Goal: Navigation & Orientation: Find specific page/section

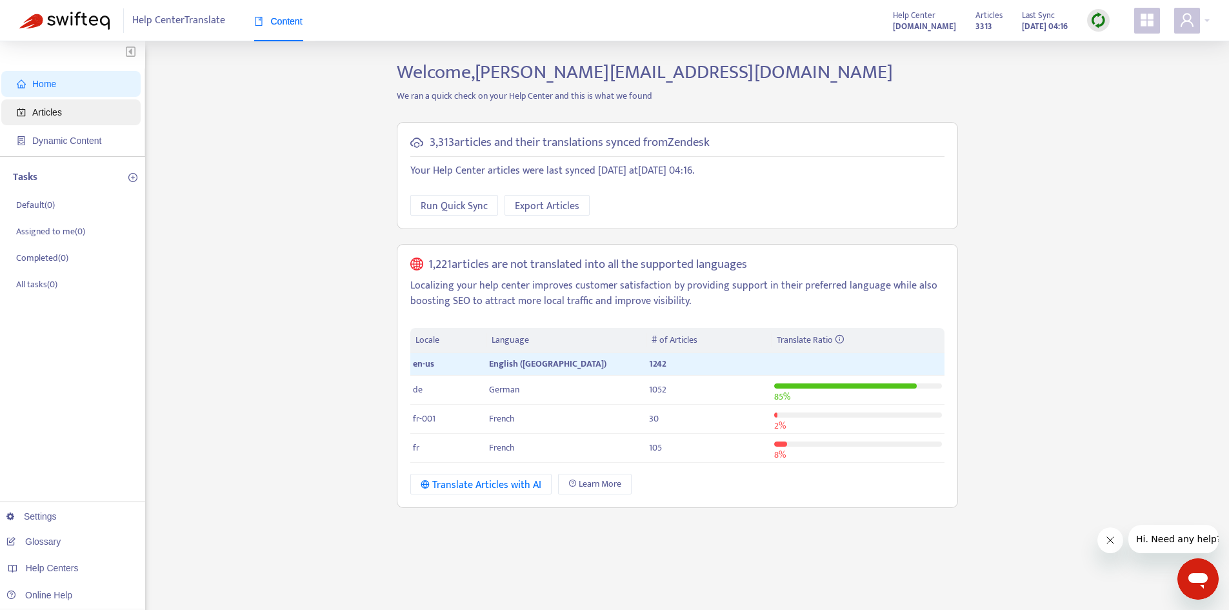
click at [59, 108] on span "Articles" at bounding box center [47, 112] width 30 height 10
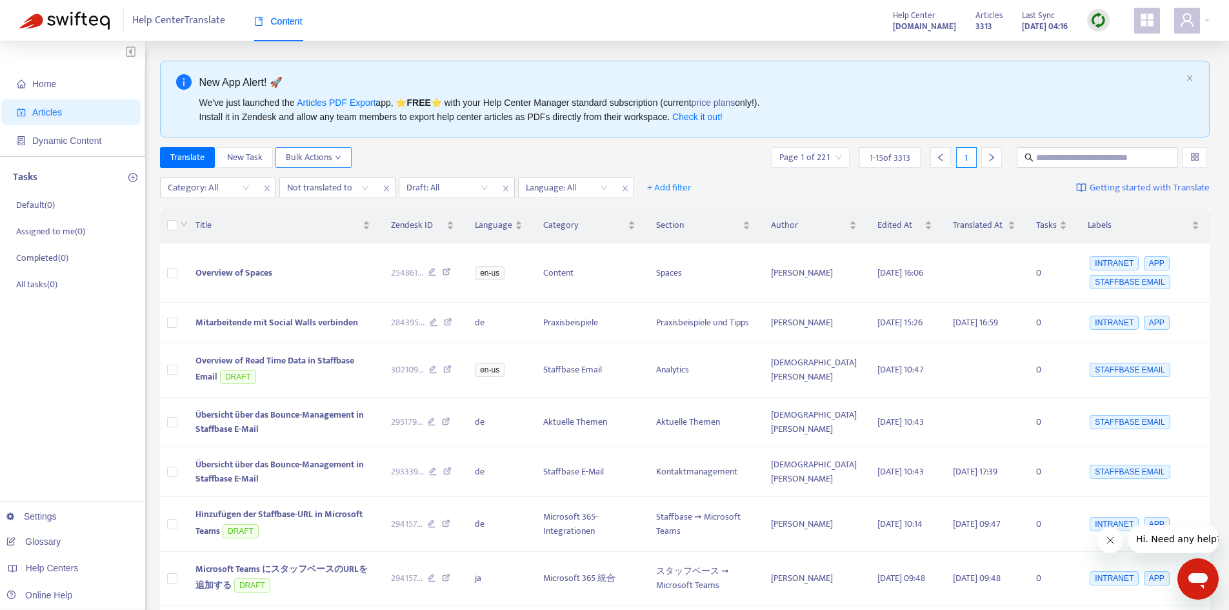
click at [335, 155] on span "Bulk Actions" at bounding box center [313, 157] width 55 height 14
click at [1215, 20] on div "Help Center Translate Content Help Center support.staffbase.com Articles 3313 L…" at bounding box center [614, 20] width 1229 height 41
click at [1210, 20] on div "Help Center Translate Content Help Center support.staffbase.com Articles 3313 L…" at bounding box center [614, 20] width 1229 height 41
click at [1208, 19] on div at bounding box center [1191, 21] width 35 height 26
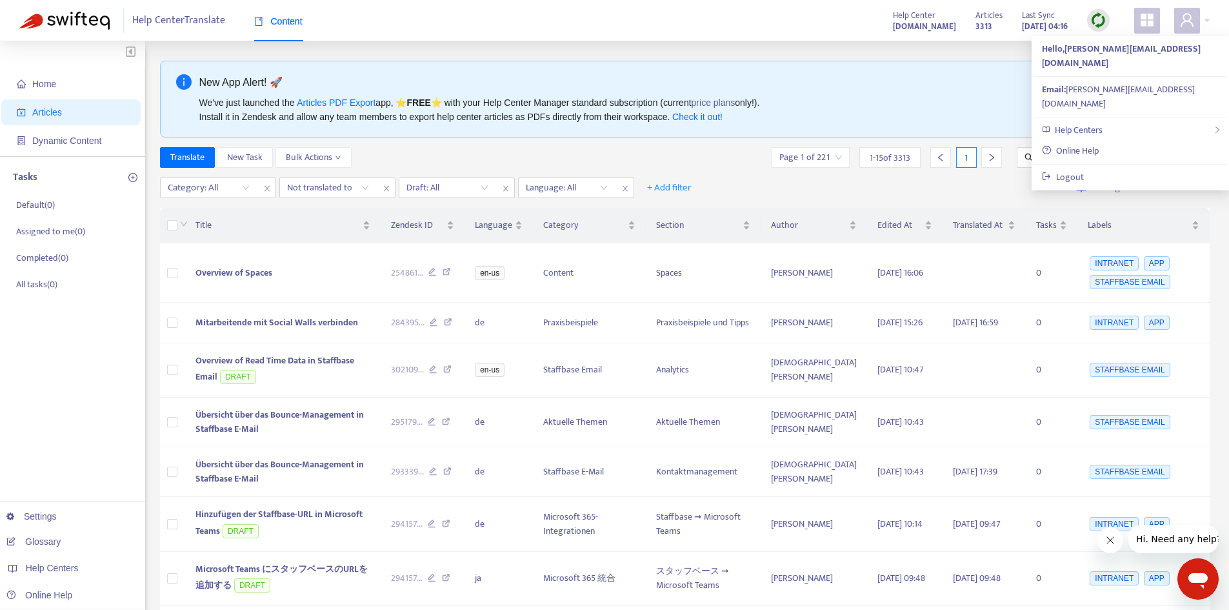
click at [1145, 24] on icon "appstore" at bounding box center [1147, 20] width 13 height 13
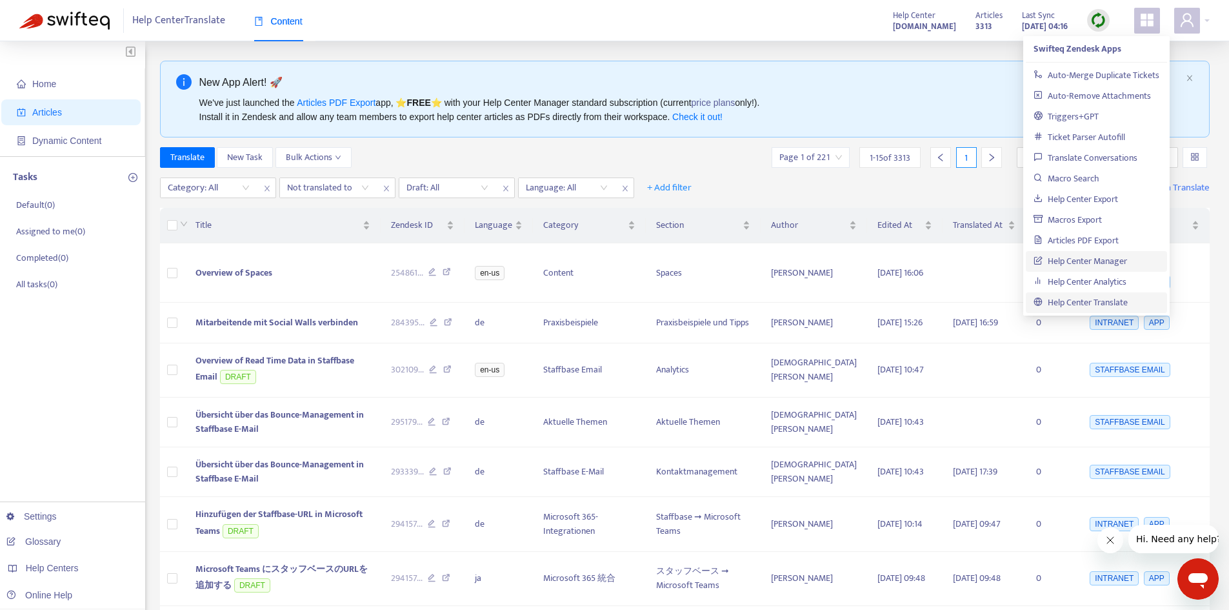
click at [1063, 260] on link "Help Center Manager" at bounding box center [1080, 261] width 94 height 15
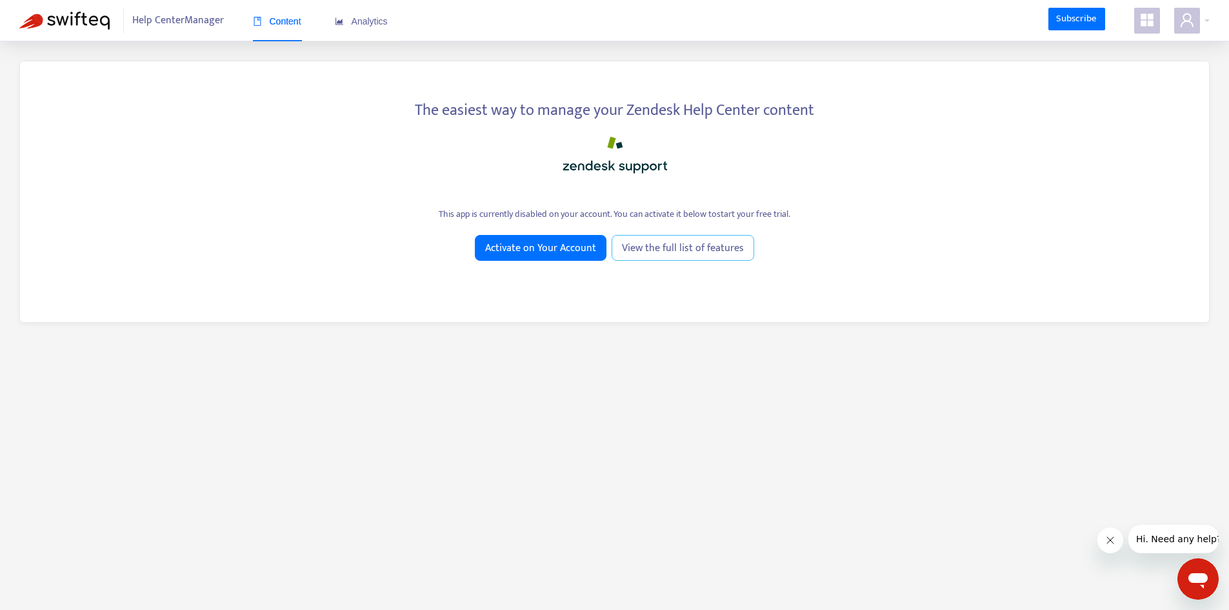
click at [657, 246] on span "View the full list of features" at bounding box center [683, 248] width 122 height 16
